Goal: Use online tool/utility: Utilize a website feature to perform a specific function

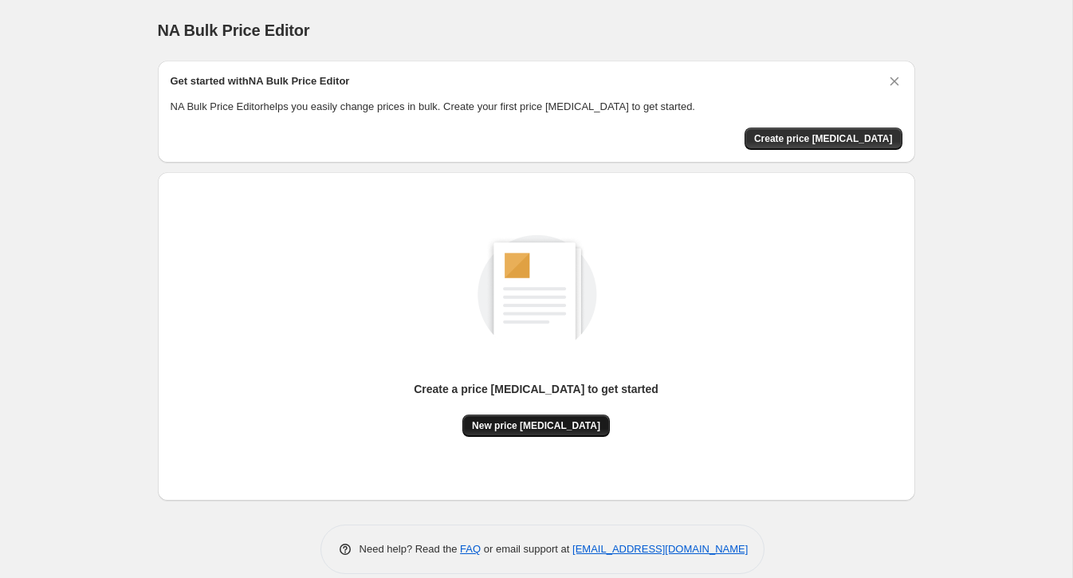
click at [551, 430] on span "New price change job" at bounding box center [536, 425] width 128 height 13
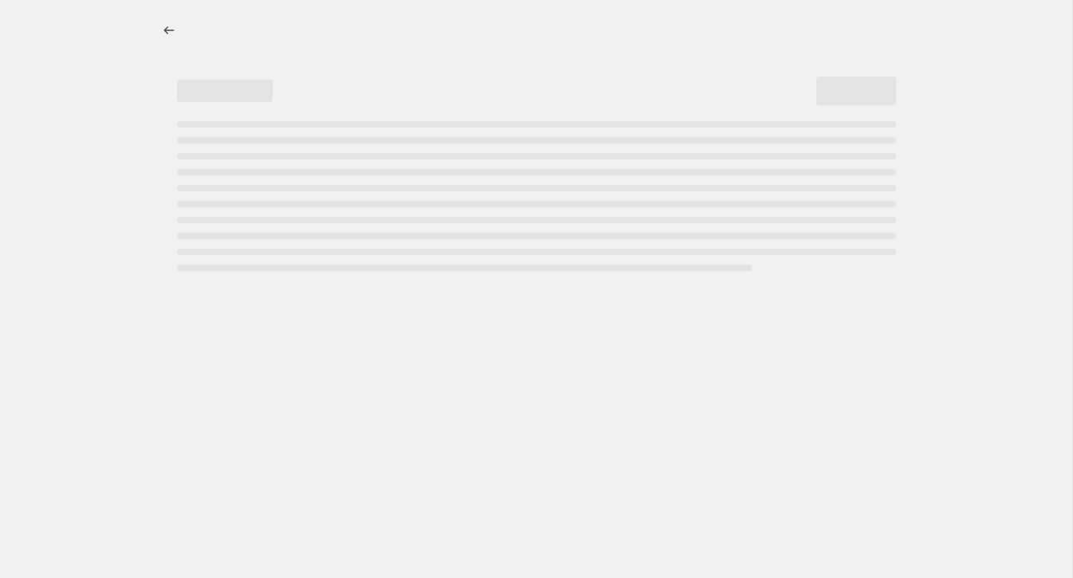
select select "percentage"
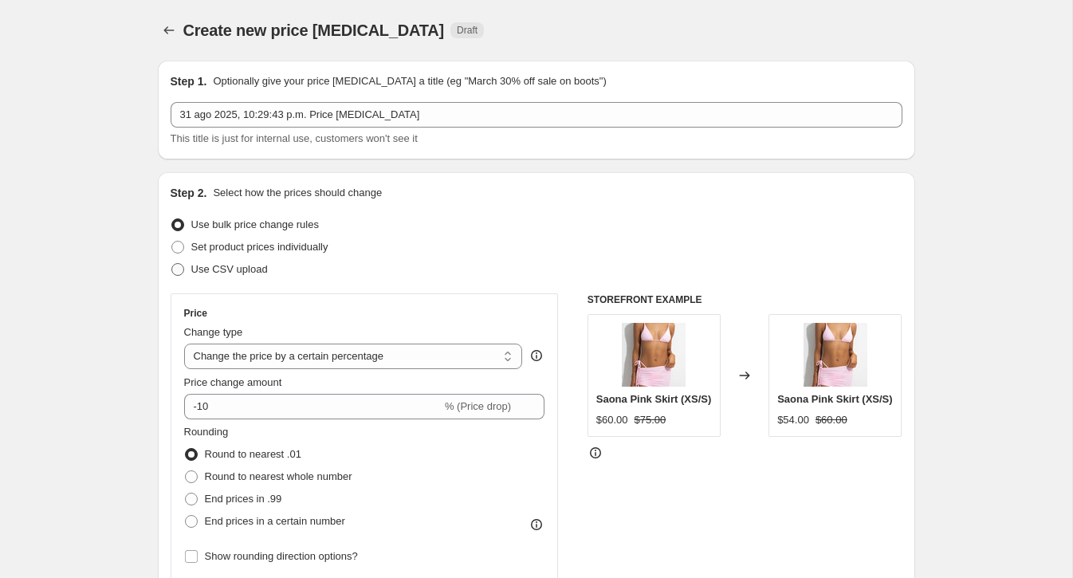
click at [179, 269] on span at bounding box center [177, 269] width 13 height 13
click at [172, 264] on input "Use CSV upload" at bounding box center [171, 263] width 1 height 1
radio input "true"
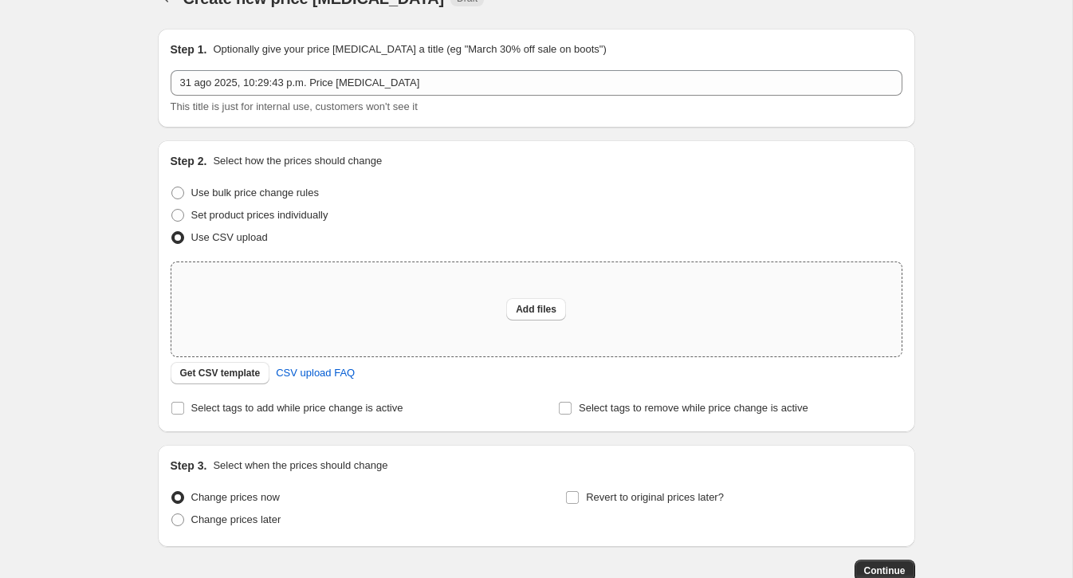
scroll to position [67, 0]
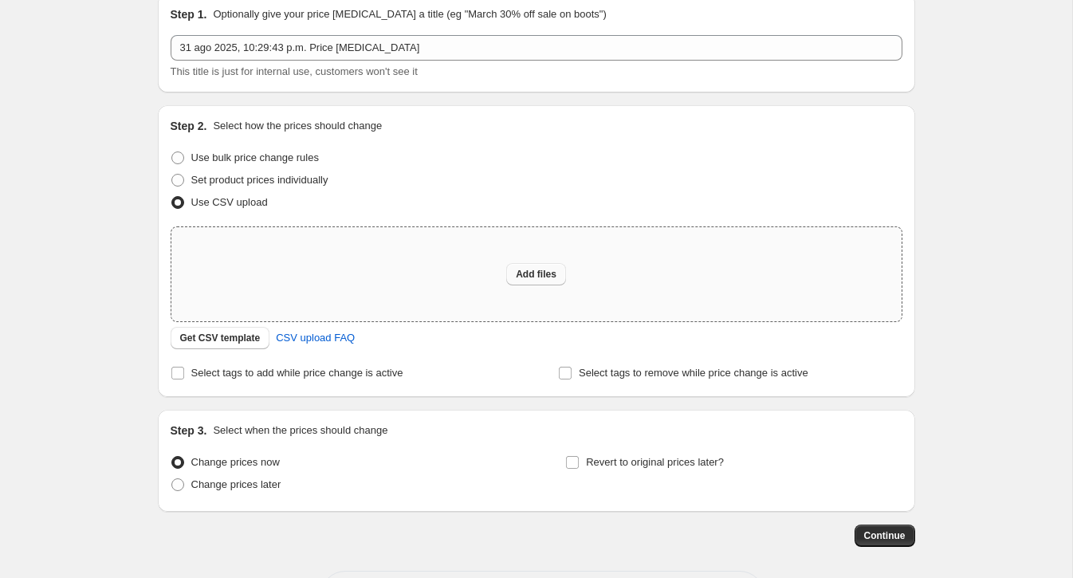
click at [522, 273] on span "Add files" at bounding box center [536, 274] width 41 height 13
type input "C:\fakepath\csv_template_user_62691 - csv_template_user_62691.csv"
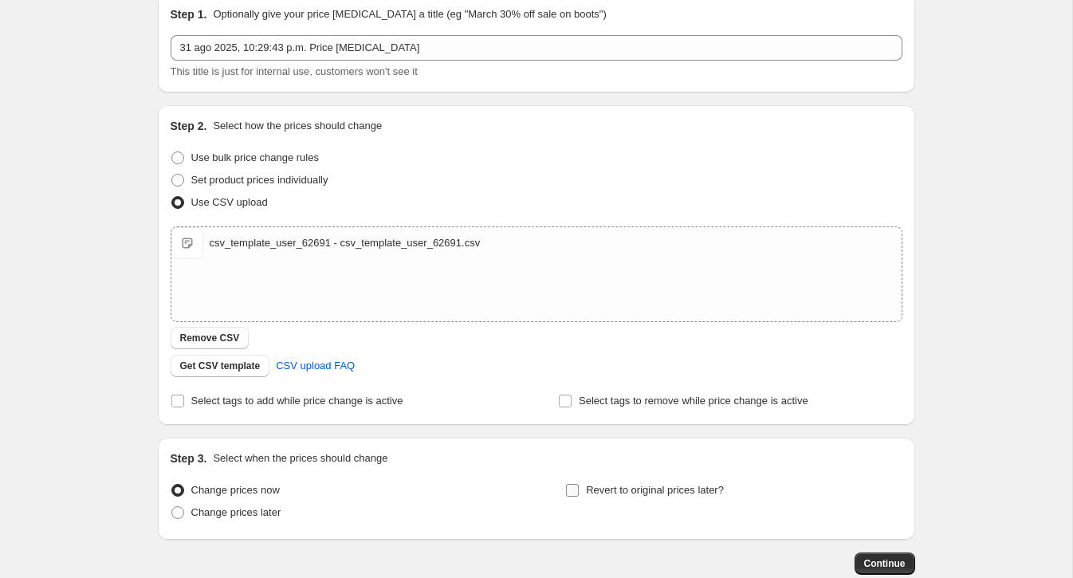
click at [576, 492] on input "Revert to original prices later?" at bounding box center [572, 490] width 13 height 13
checkbox input "true"
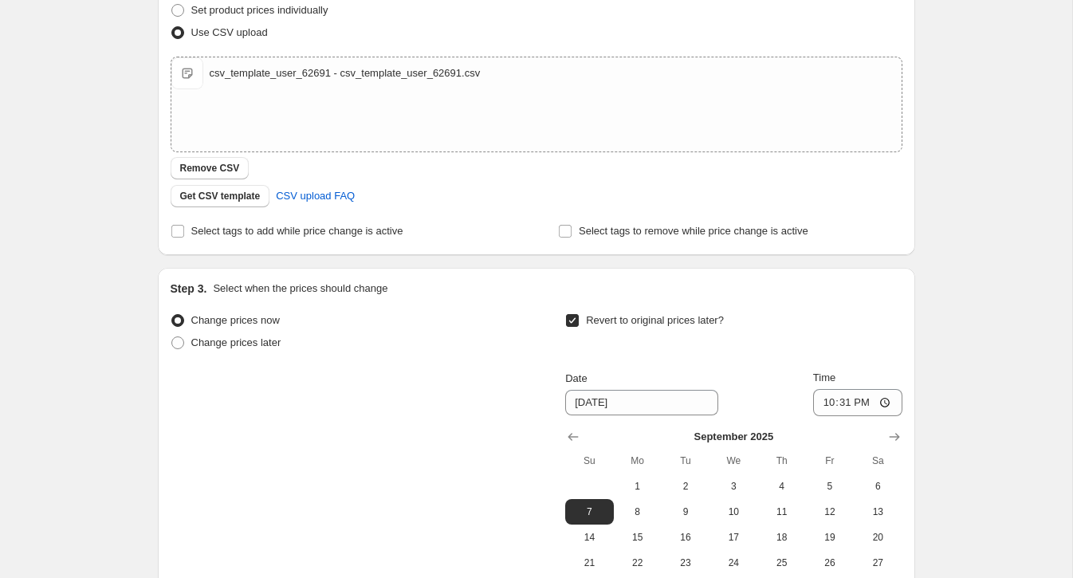
scroll to position [257, 0]
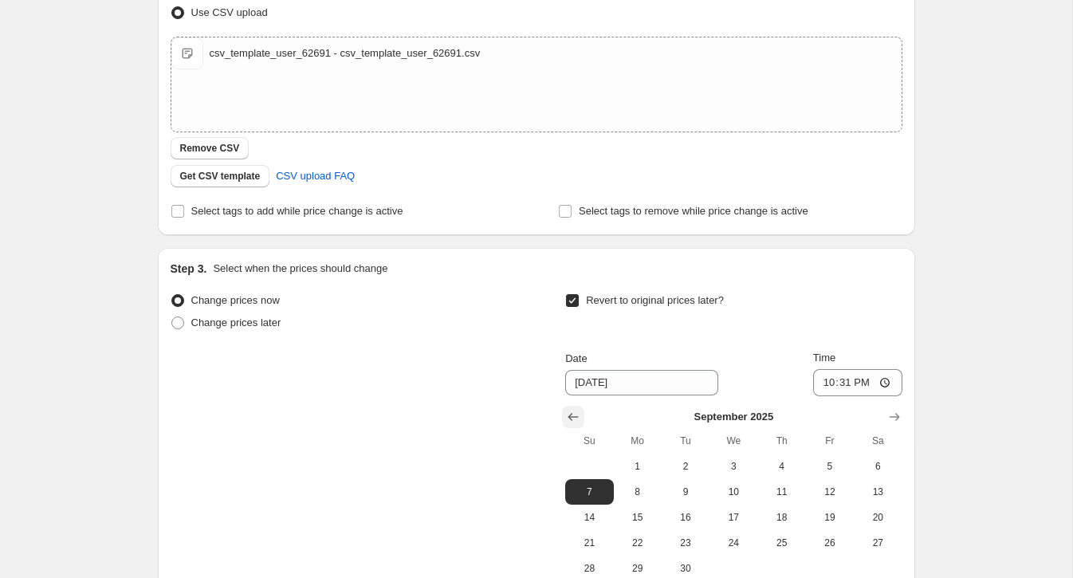
click at [571, 414] on icon "Show previous month, August 2025" at bounding box center [573, 417] width 10 height 8
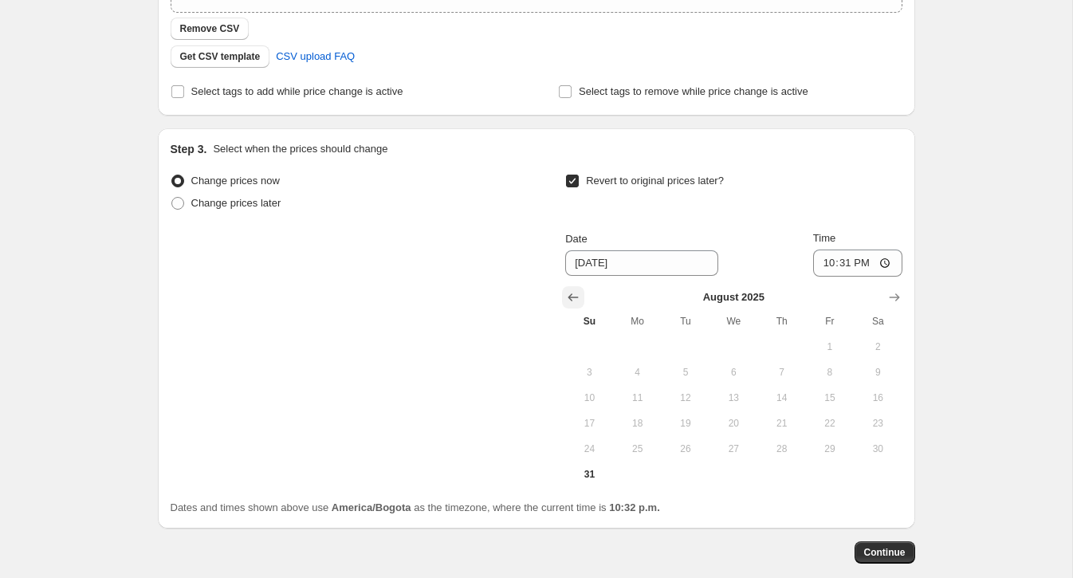
scroll to position [397, 0]
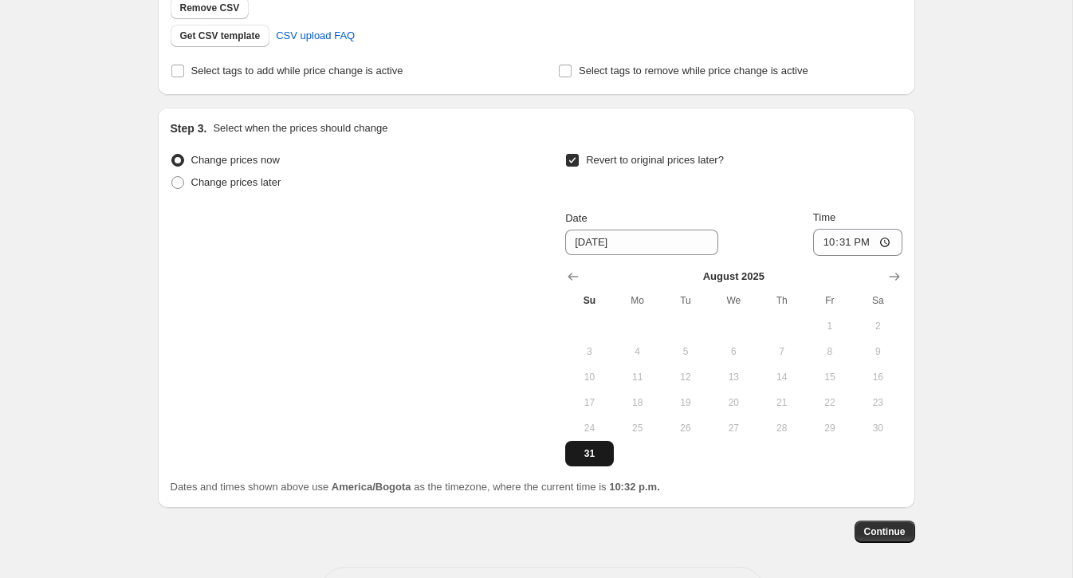
click at [589, 452] on span "31" at bounding box center [588, 453] width 35 height 13
type input "8/31/2025"
click at [856, 244] on input "22:31" at bounding box center [857, 242] width 89 height 27
click at [871, 239] on input "22:31" at bounding box center [857, 242] width 89 height 27
type input "22:34"
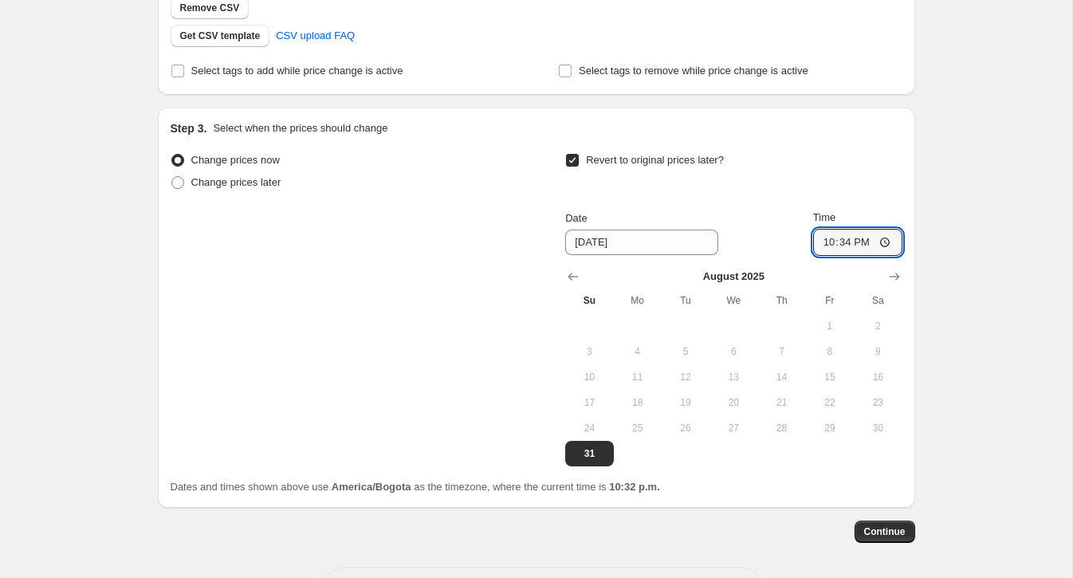
click at [881, 187] on div "Revert to original prices later?" at bounding box center [733, 173] width 336 height 48
click at [894, 533] on span "Continue" at bounding box center [884, 531] width 41 height 13
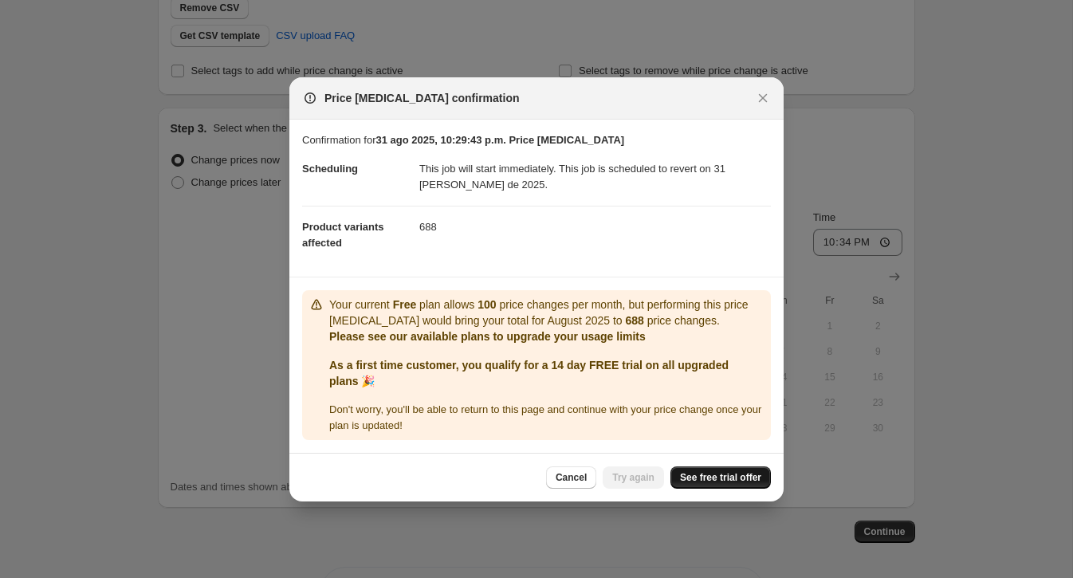
click at [742, 473] on span "See free trial offer" at bounding box center [720, 477] width 81 height 13
click at [765, 95] on icon "Close" at bounding box center [763, 97] width 9 height 9
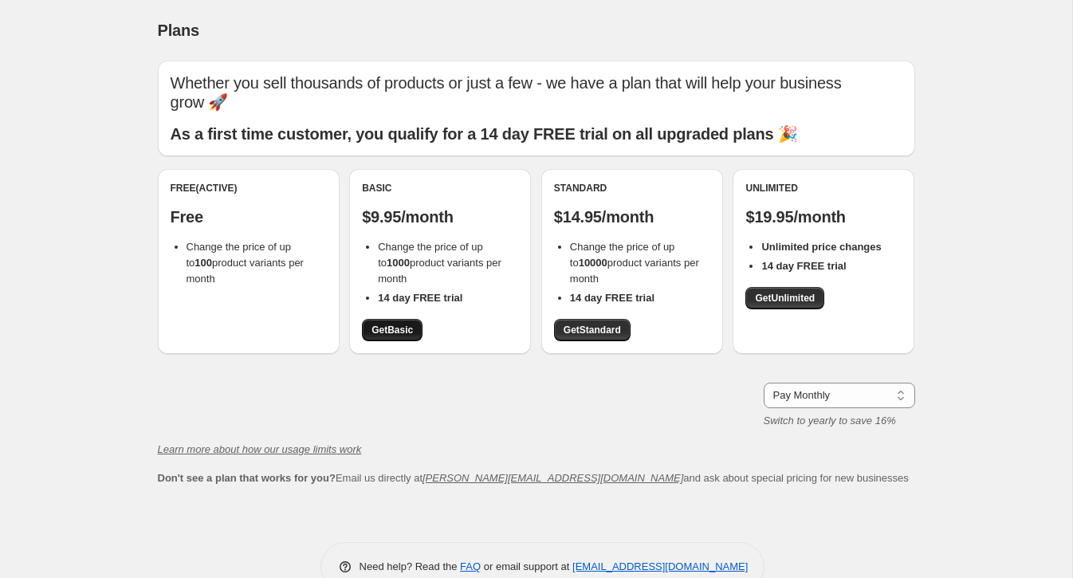
click at [400, 324] on span "Get Basic" at bounding box center [391, 330] width 41 height 13
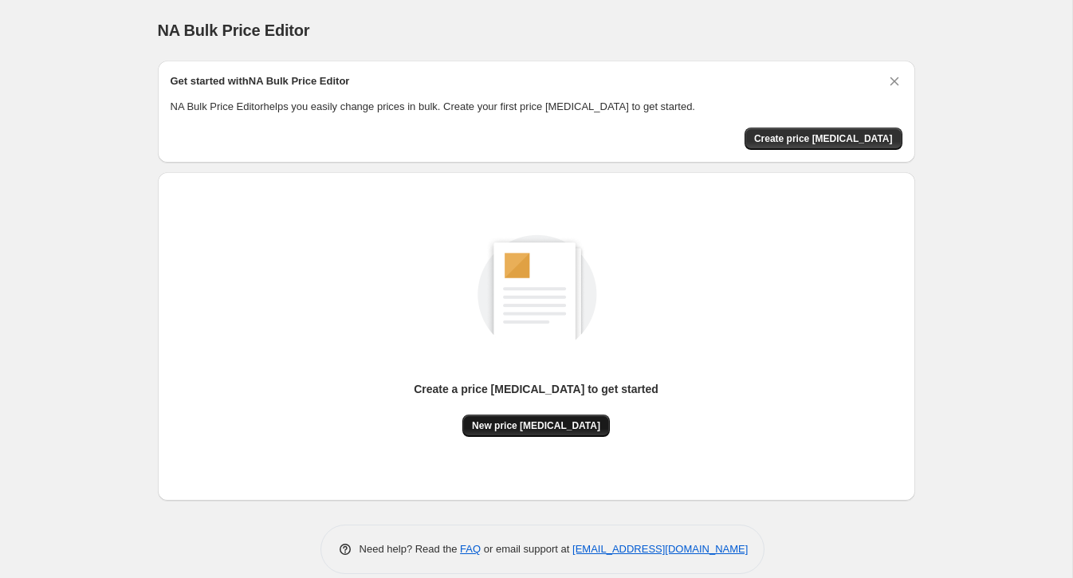
click at [556, 425] on span "New price [MEDICAL_DATA]" at bounding box center [536, 425] width 128 height 13
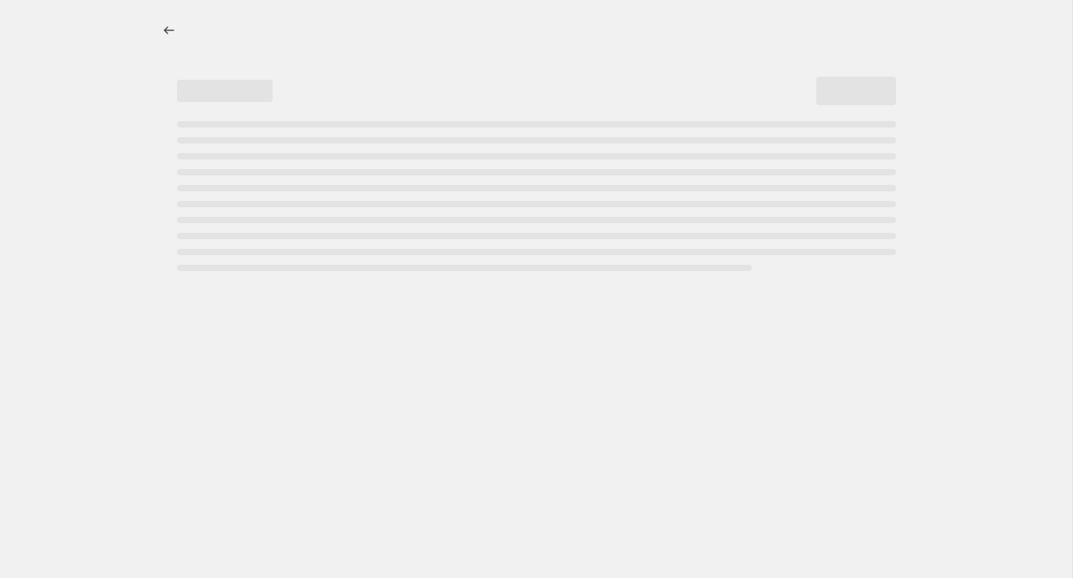
select select "percentage"
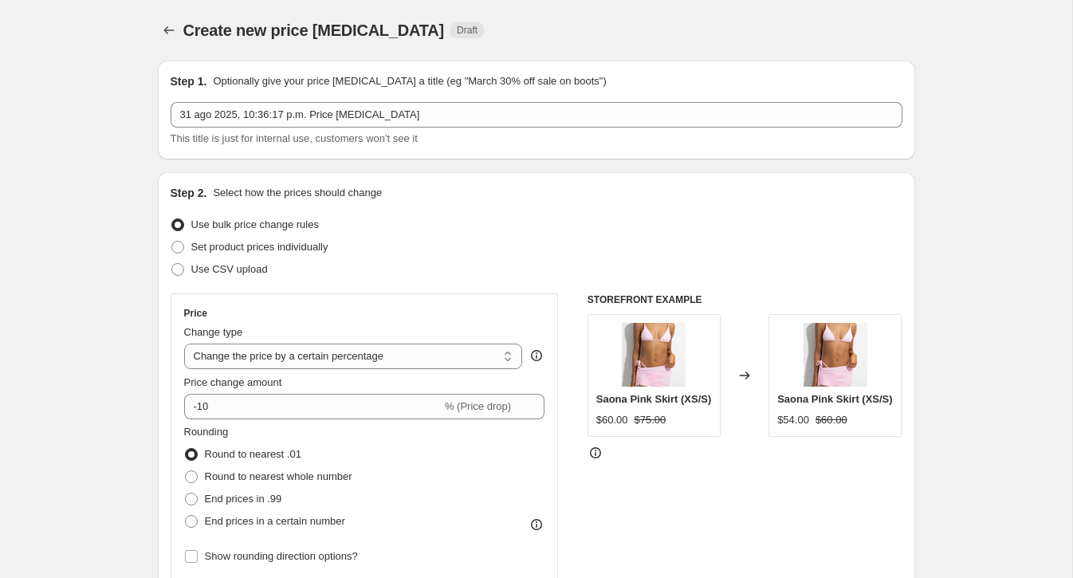
click at [351, 370] on div "Price Change type Change the price to a certain amount Change the price by a ce…" at bounding box center [364, 437] width 361 height 261
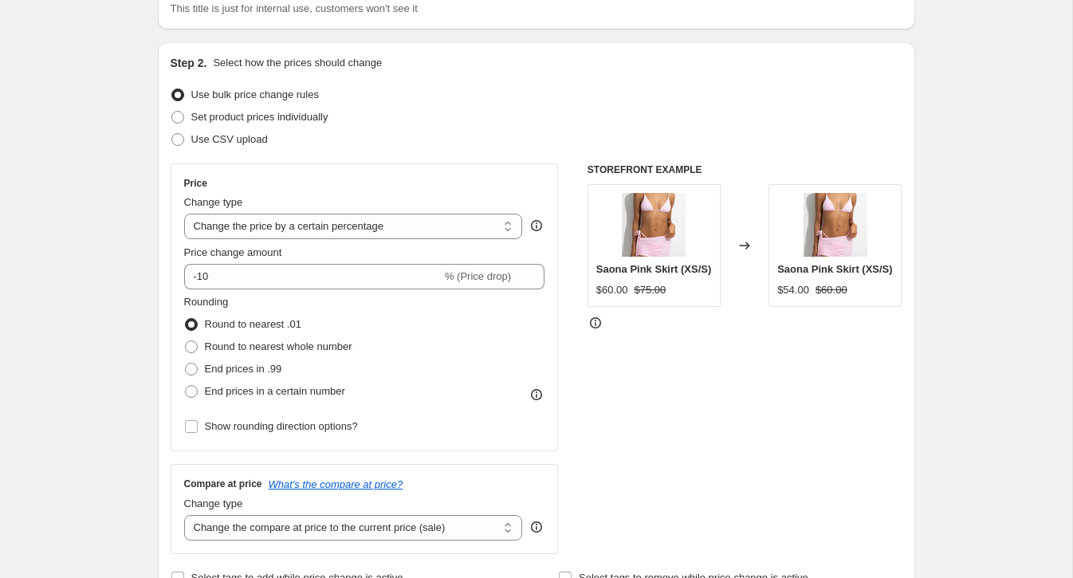
scroll to position [132, 0]
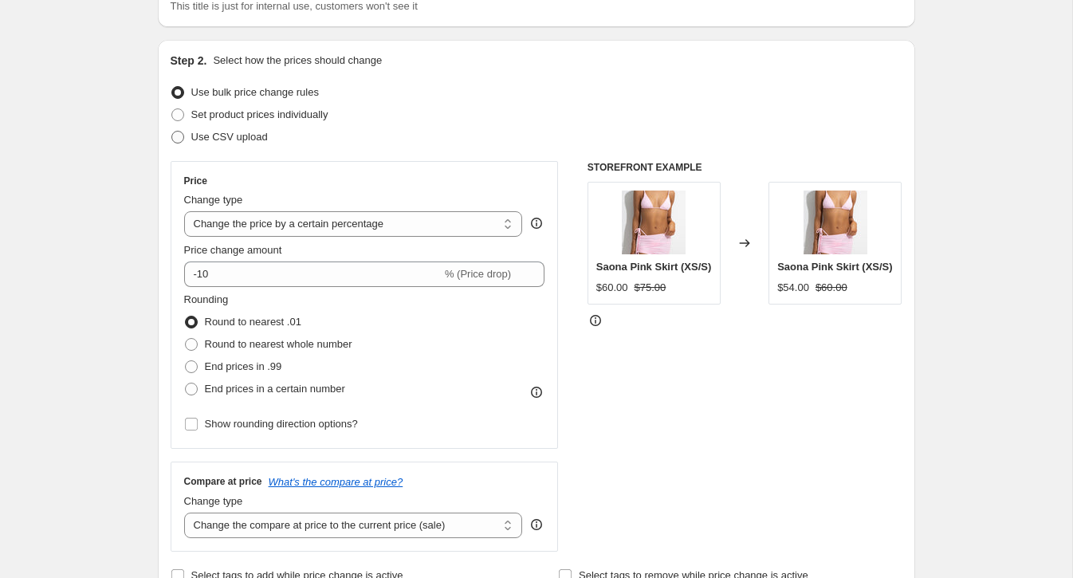
click at [221, 136] on span "Use CSV upload" at bounding box center [229, 137] width 77 height 12
click at [172, 132] on input "Use CSV upload" at bounding box center [171, 131] width 1 height 1
radio input "true"
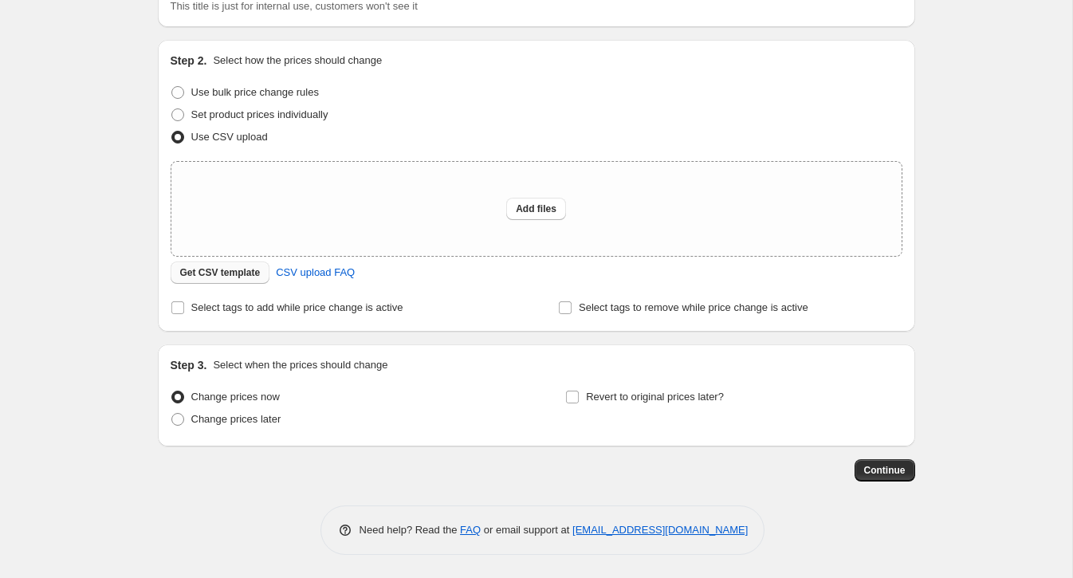
click at [222, 277] on span "Get CSV template" at bounding box center [220, 272] width 81 height 13
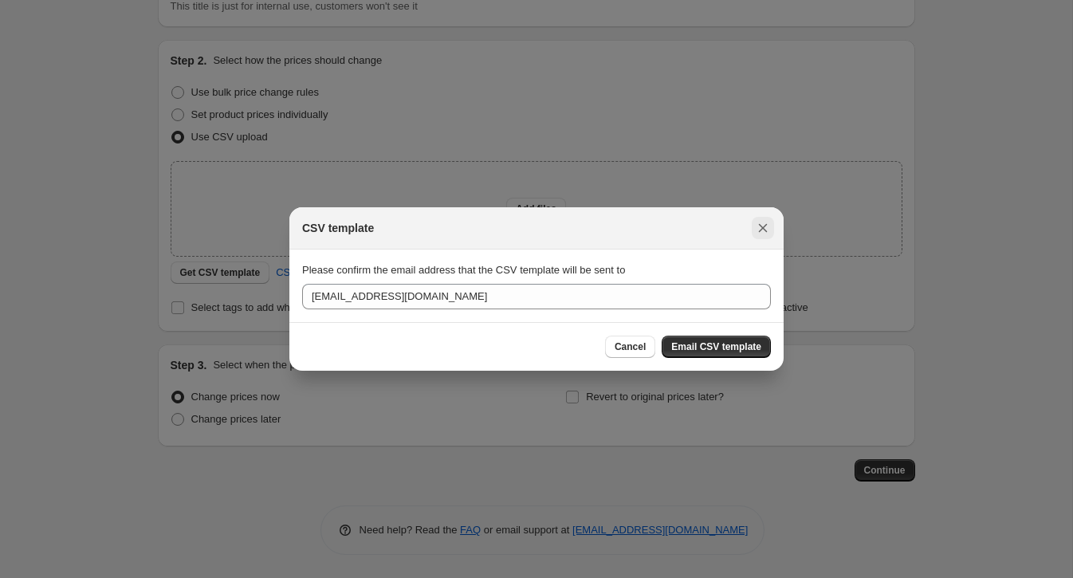
click at [760, 226] on icon "Close" at bounding box center [763, 228] width 9 height 9
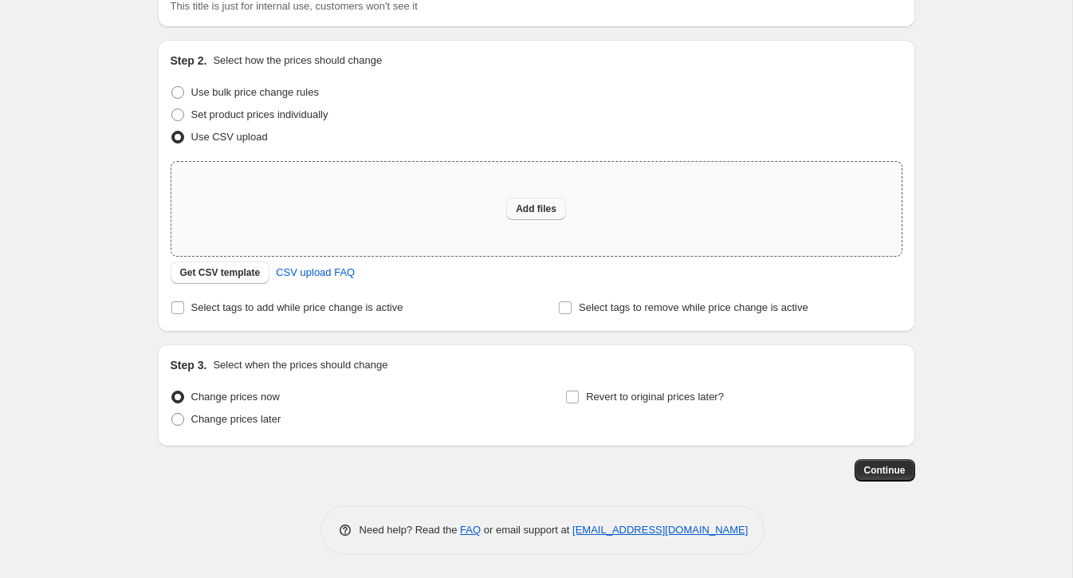
click at [528, 214] on span "Add files" at bounding box center [536, 208] width 41 height 13
type input "C:\fakepath\csv_template_user_62691 - csv_template_user_62691.csv"
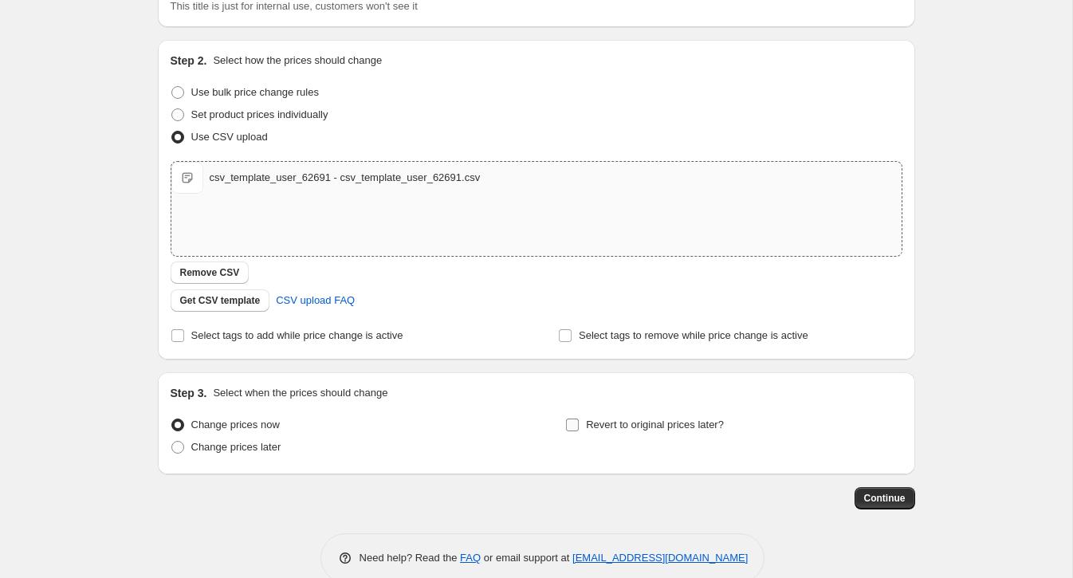
click at [572, 420] on input "Revert to original prices later?" at bounding box center [572, 424] width 13 height 13
checkbox input "true"
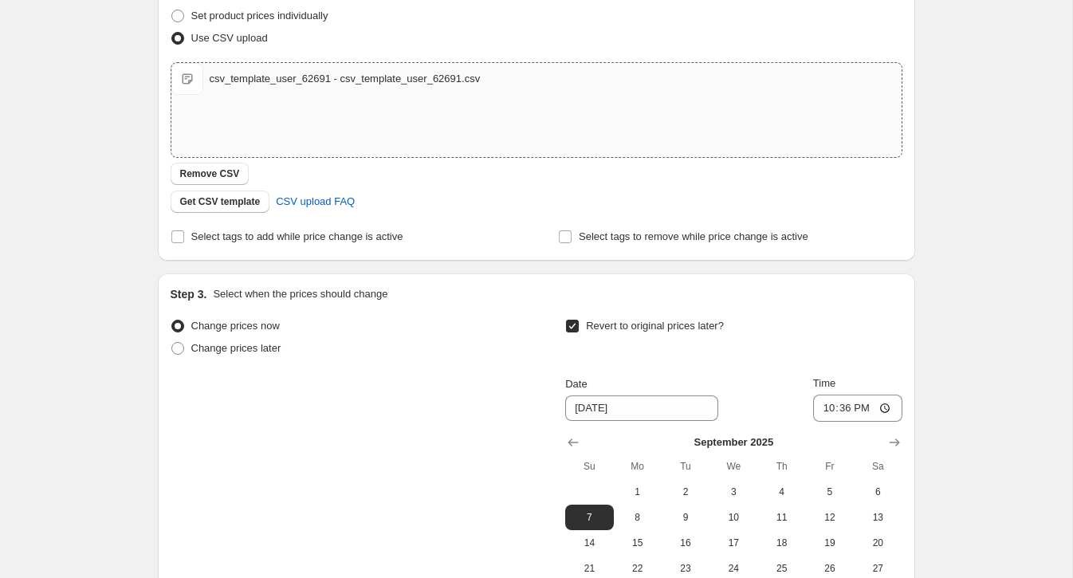
scroll to position [236, 0]
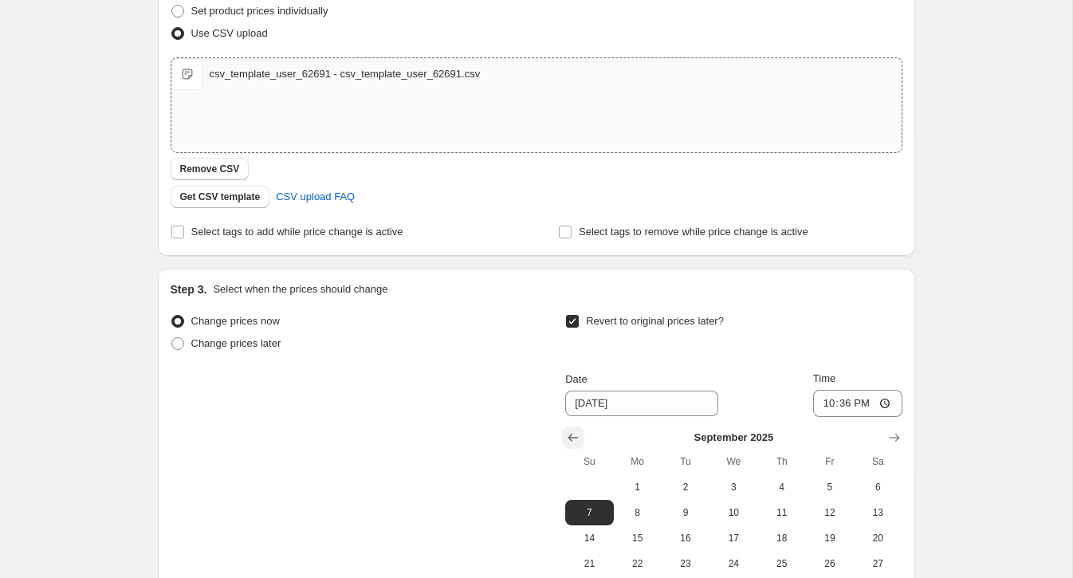
click at [578, 434] on icon "Show previous month, August 2025" at bounding box center [573, 438] width 16 height 16
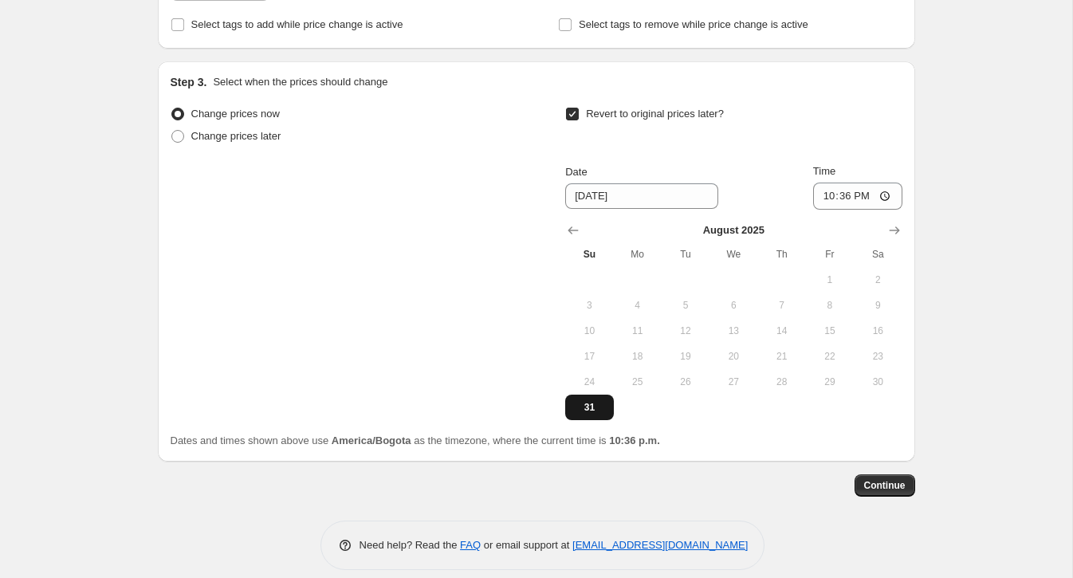
scroll to position [446, 0]
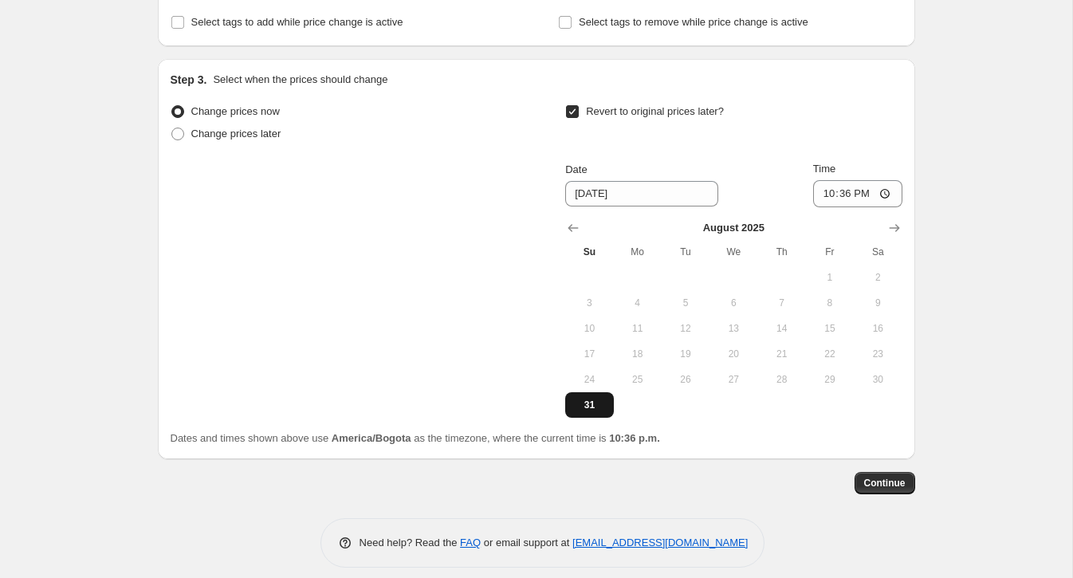
click at [595, 404] on span "31" at bounding box center [588, 405] width 35 height 13
type input "8/31/2025"
click at [869, 190] on input "22:36" at bounding box center [857, 193] width 89 height 27
type input "22:38"
click at [930, 143] on div "Create new price change job. This page is ready Create new price change job Dra…" at bounding box center [536, 72] width 795 height 1037
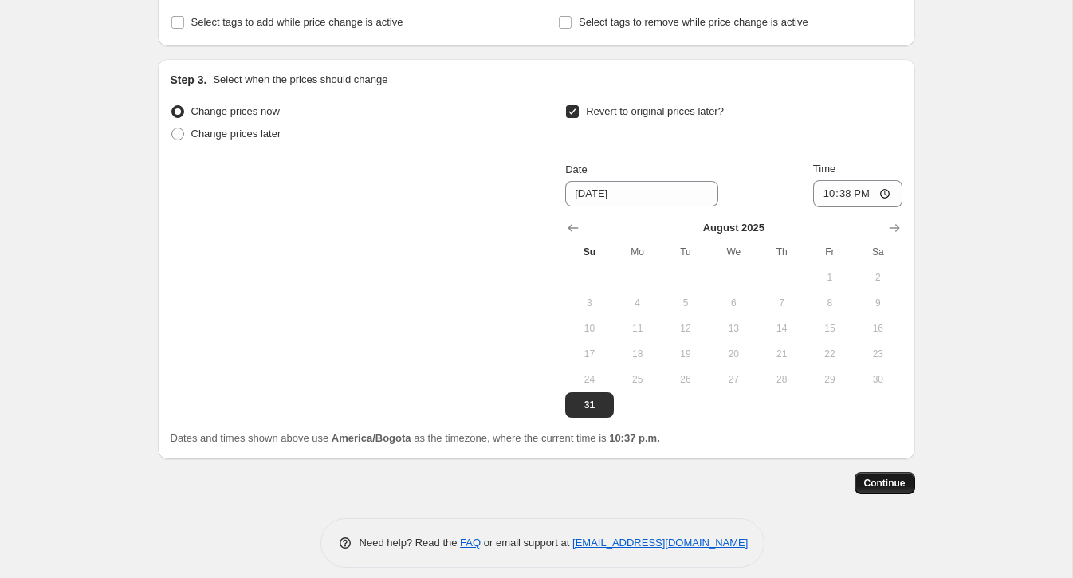
click at [880, 485] on span "Continue" at bounding box center [884, 483] width 41 height 13
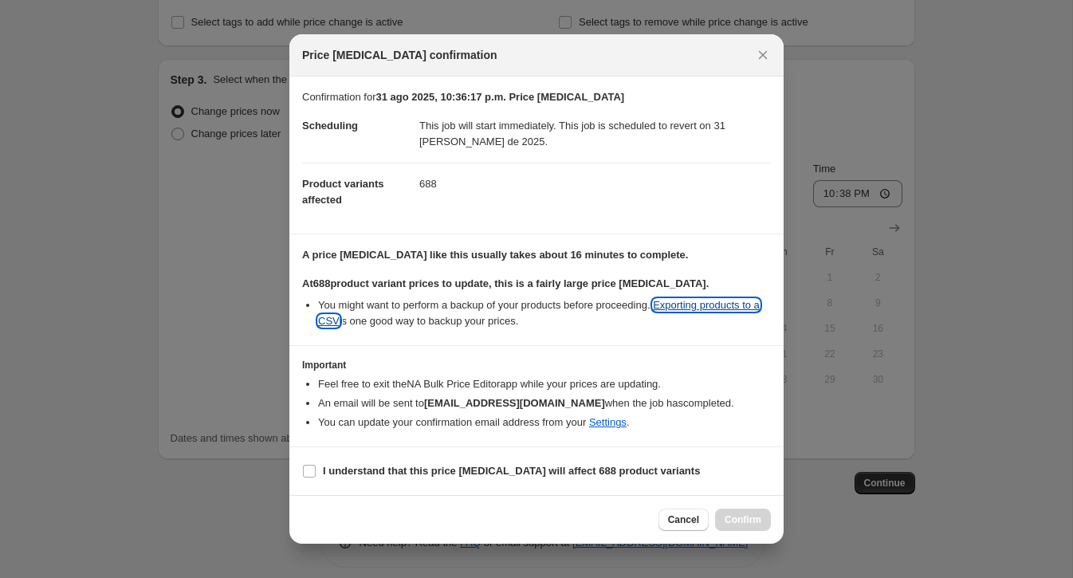
click at [724, 305] on link "Exporting products to a CSV" at bounding box center [539, 313] width 442 height 28
click at [760, 58] on icon "Close" at bounding box center [763, 55] width 16 height 16
